Goal: Information Seeking & Learning: Learn about a topic

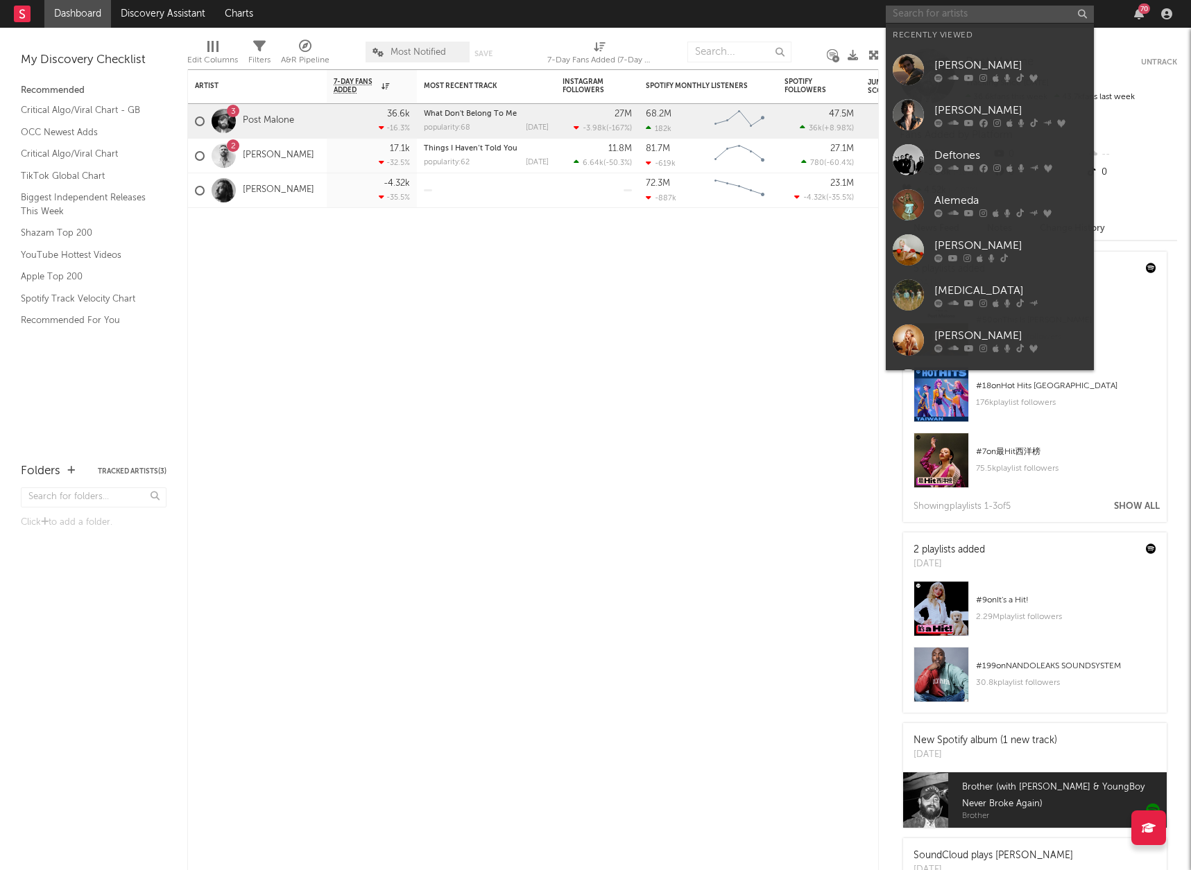
click at [974, 17] on input "text" at bounding box center [990, 14] width 208 height 17
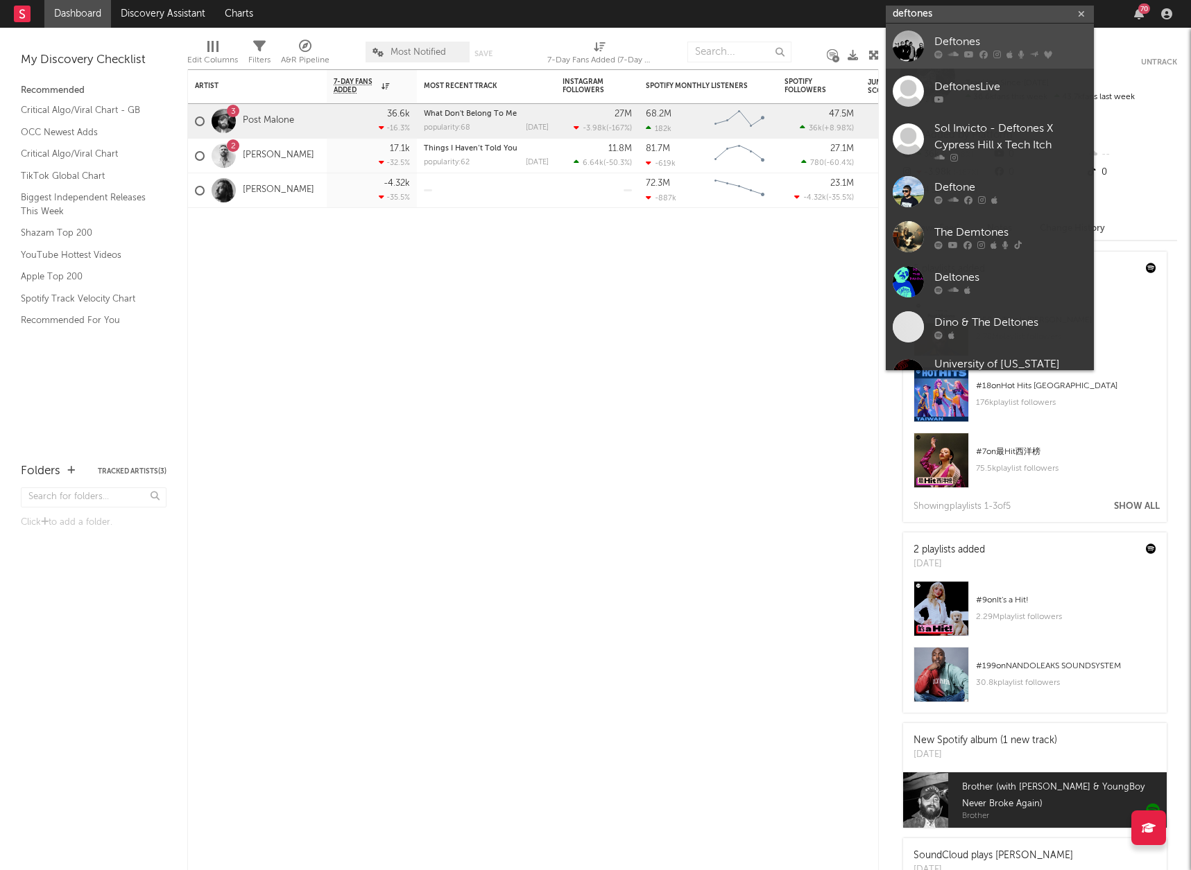
type input "deftones"
click at [965, 37] on div "Deftones" at bounding box center [1010, 41] width 153 height 17
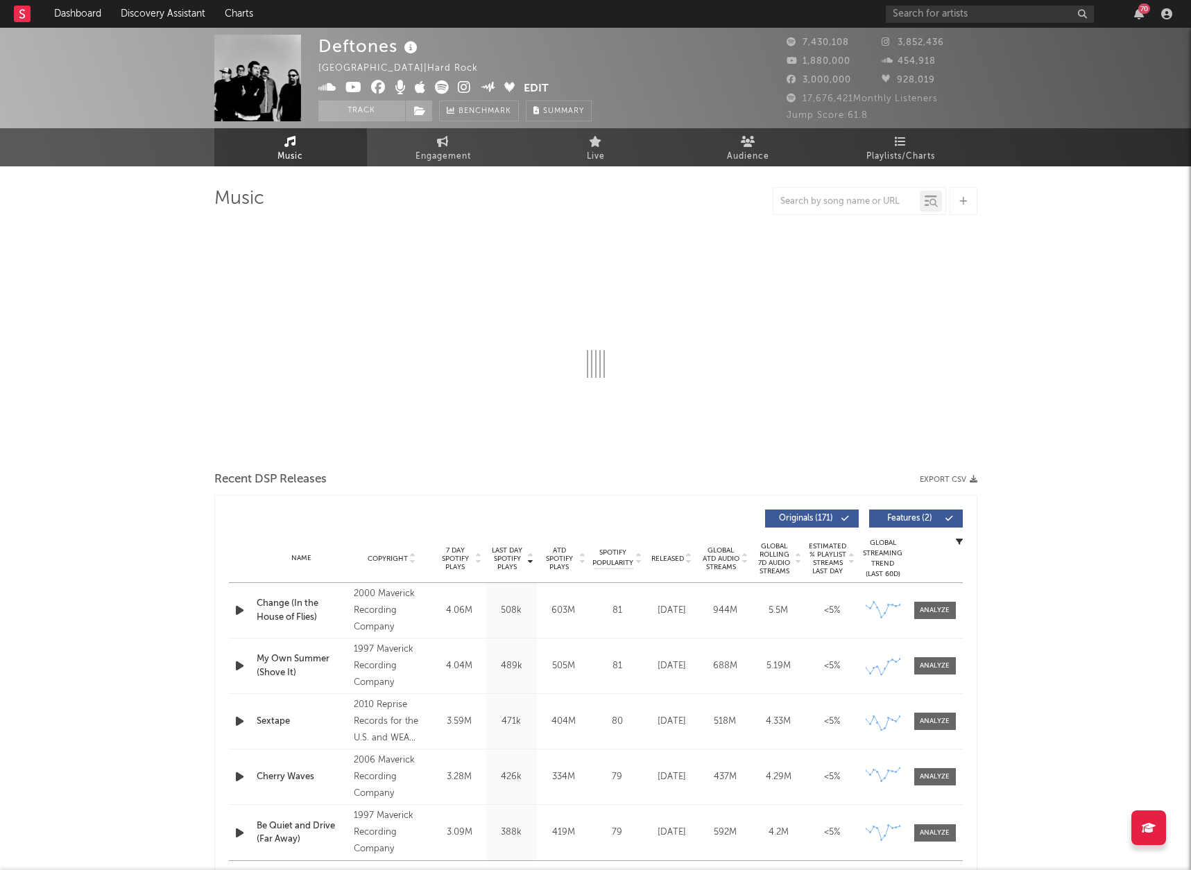
select select "6m"
